Goal: Check status: Check status

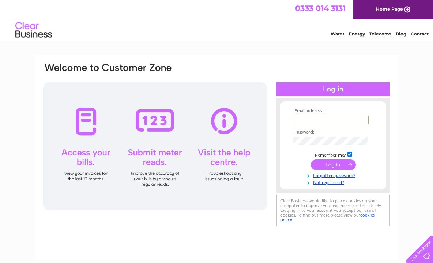
type input "Penirapo@gmail.com"
click at [333, 164] on input "submit" at bounding box center [333, 164] width 45 height 10
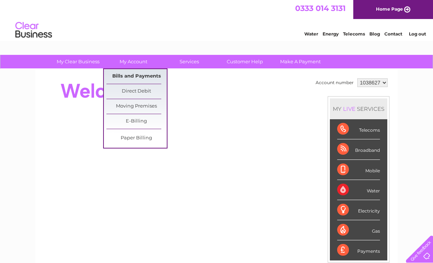
click at [133, 76] on link "Bills and Payments" at bounding box center [136, 76] width 60 height 15
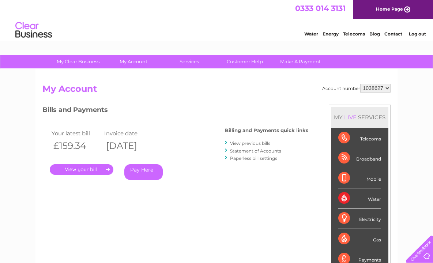
click at [82, 169] on link "." at bounding box center [82, 169] width 64 height 11
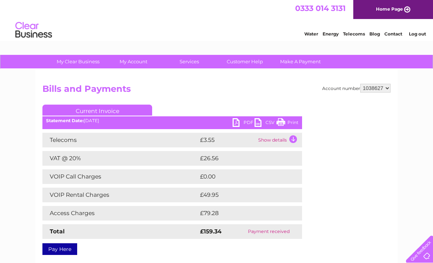
click at [237, 120] on link "PDF" at bounding box center [244, 123] width 22 height 11
click at [236, 123] on link "PDF" at bounding box center [244, 123] width 22 height 11
